Goal: Information Seeking & Learning: Understand process/instructions

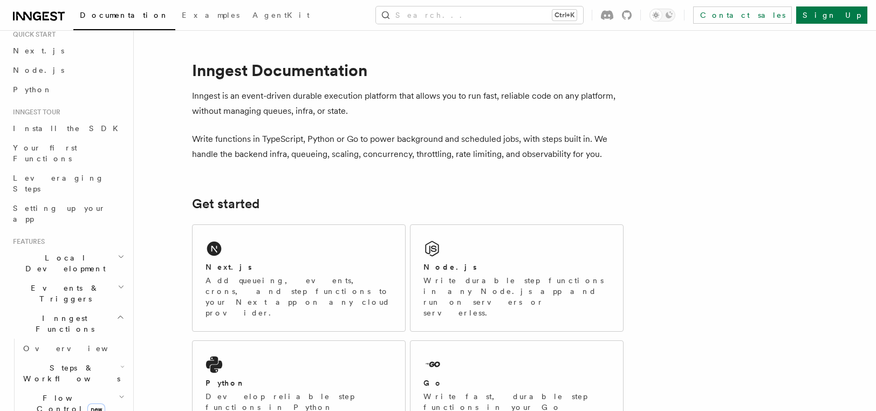
scroll to position [32, 0]
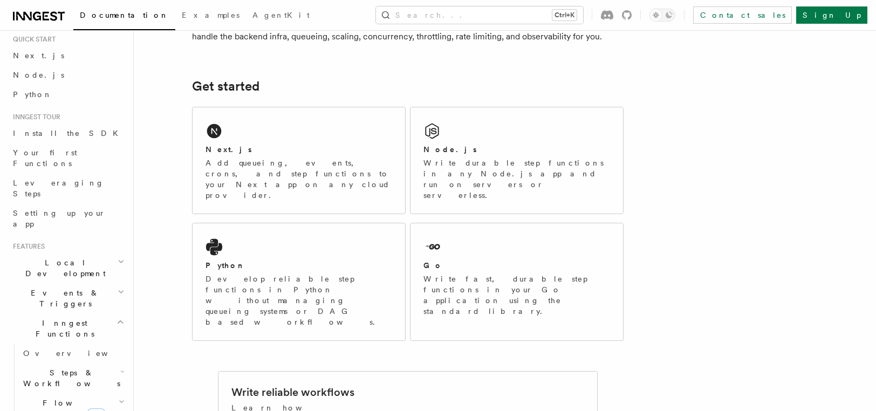
scroll to position [151, 0]
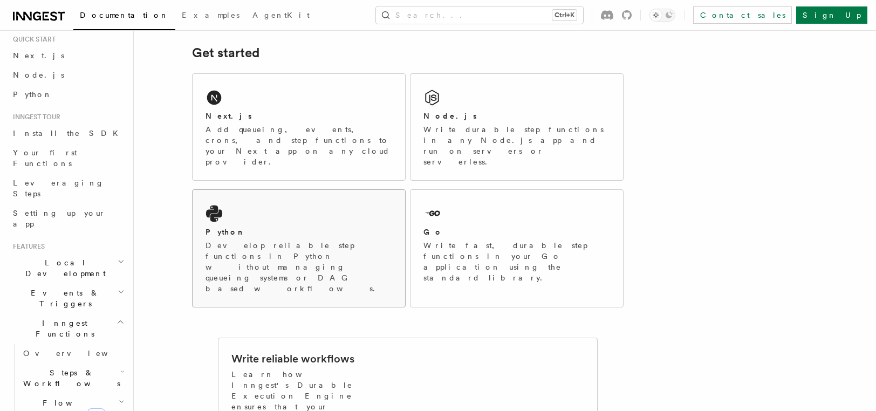
click at [326, 226] on div "Python" at bounding box center [298, 231] width 187 height 11
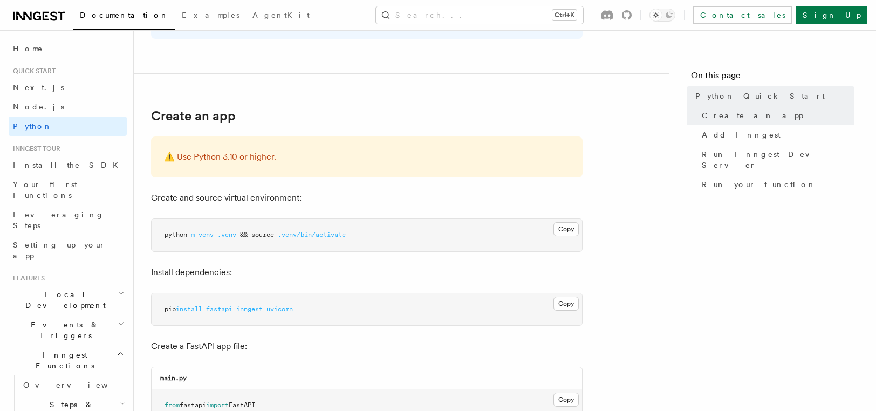
scroll to position [194, 0]
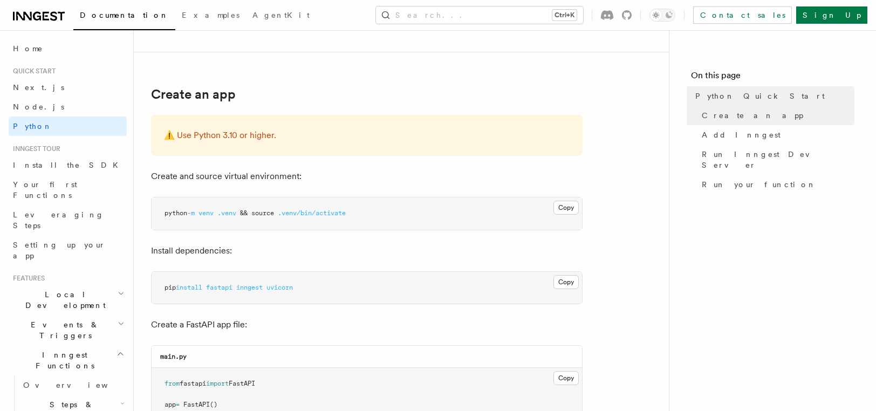
click at [261, 286] on span "inngest" at bounding box center [249, 288] width 26 height 8
copy span "inngest"
